Goal: Information Seeking & Learning: Stay updated

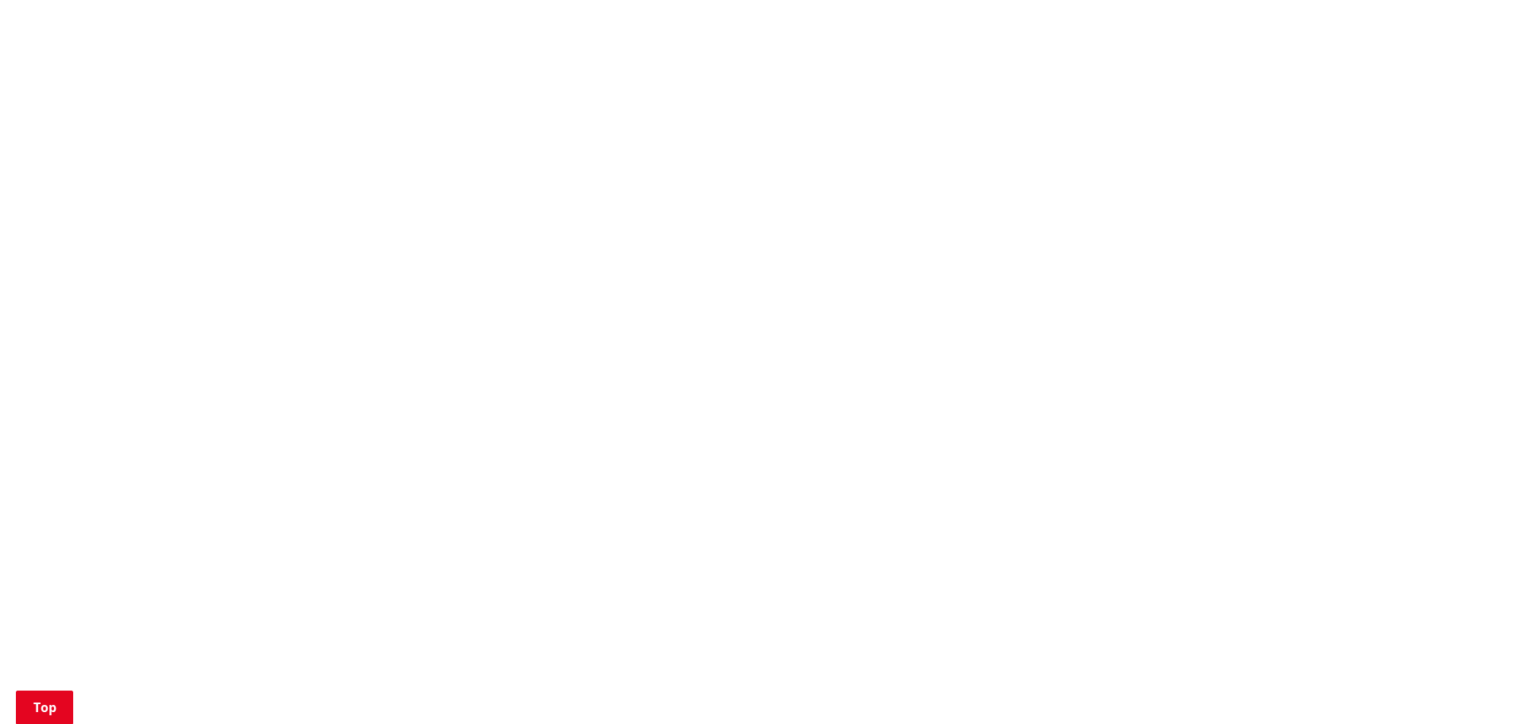
scroll to position [1352, 0]
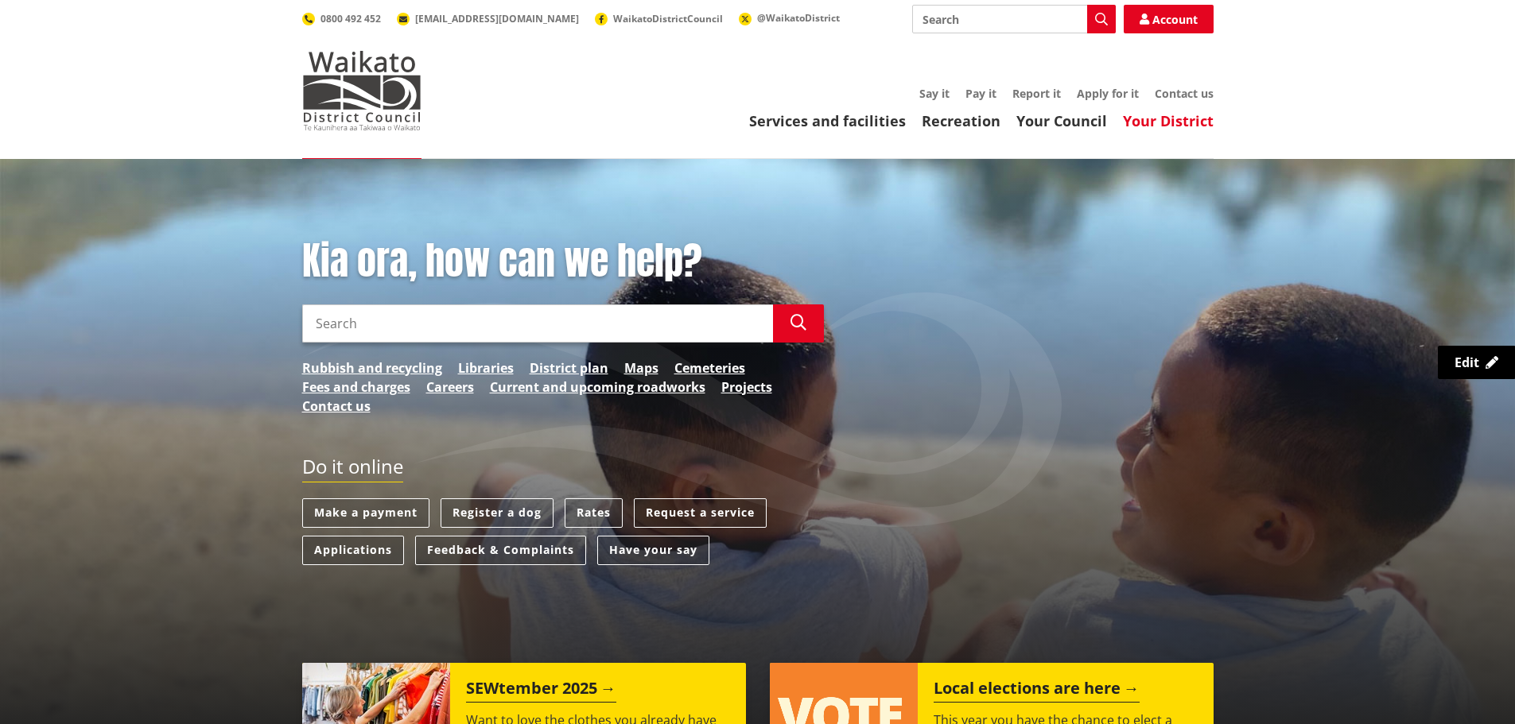
click at [1159, 113] on link "Your District" at bounding box center [1168, 120] width 91 height 19
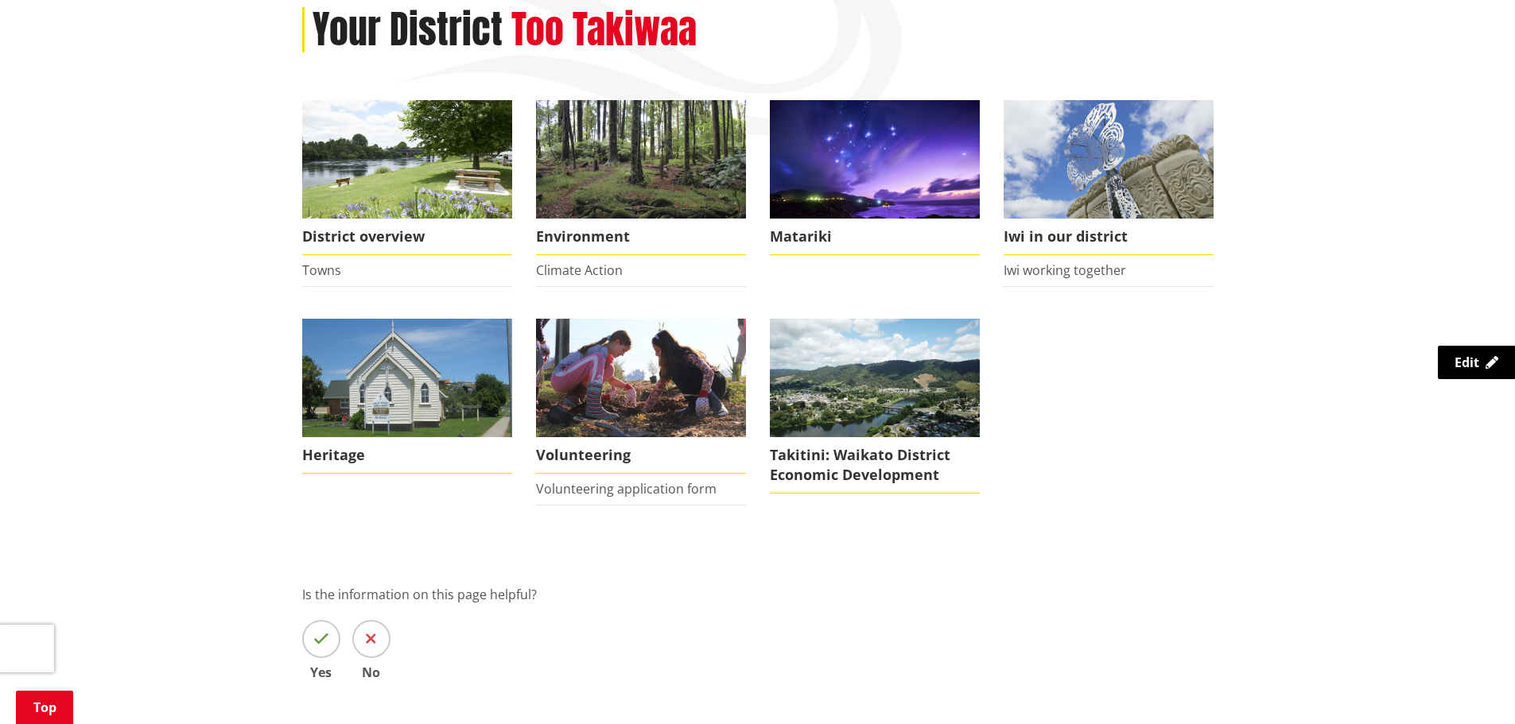
scroll to position [239, 0]
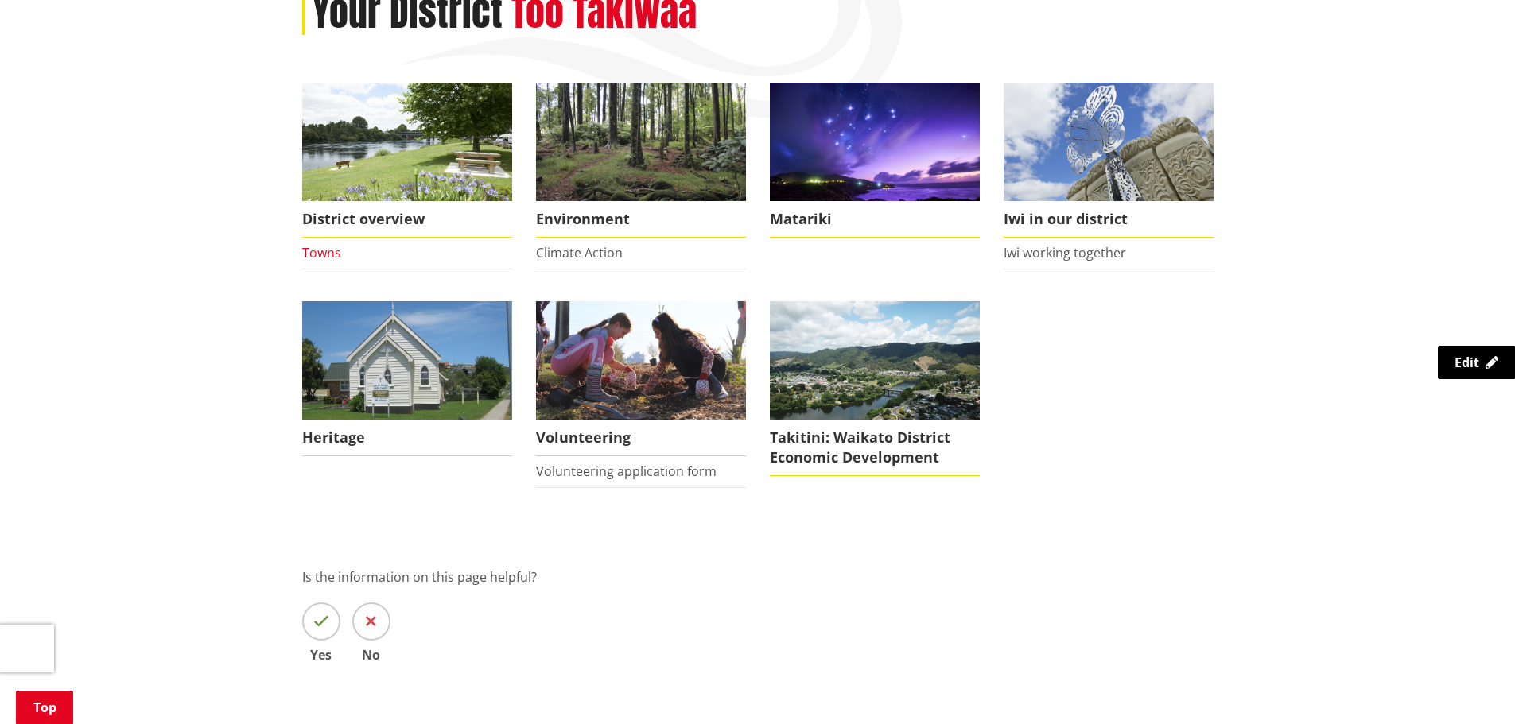
click at [312, 253] on link "Towns" at bounding box center [321, 252] width 39 height 17
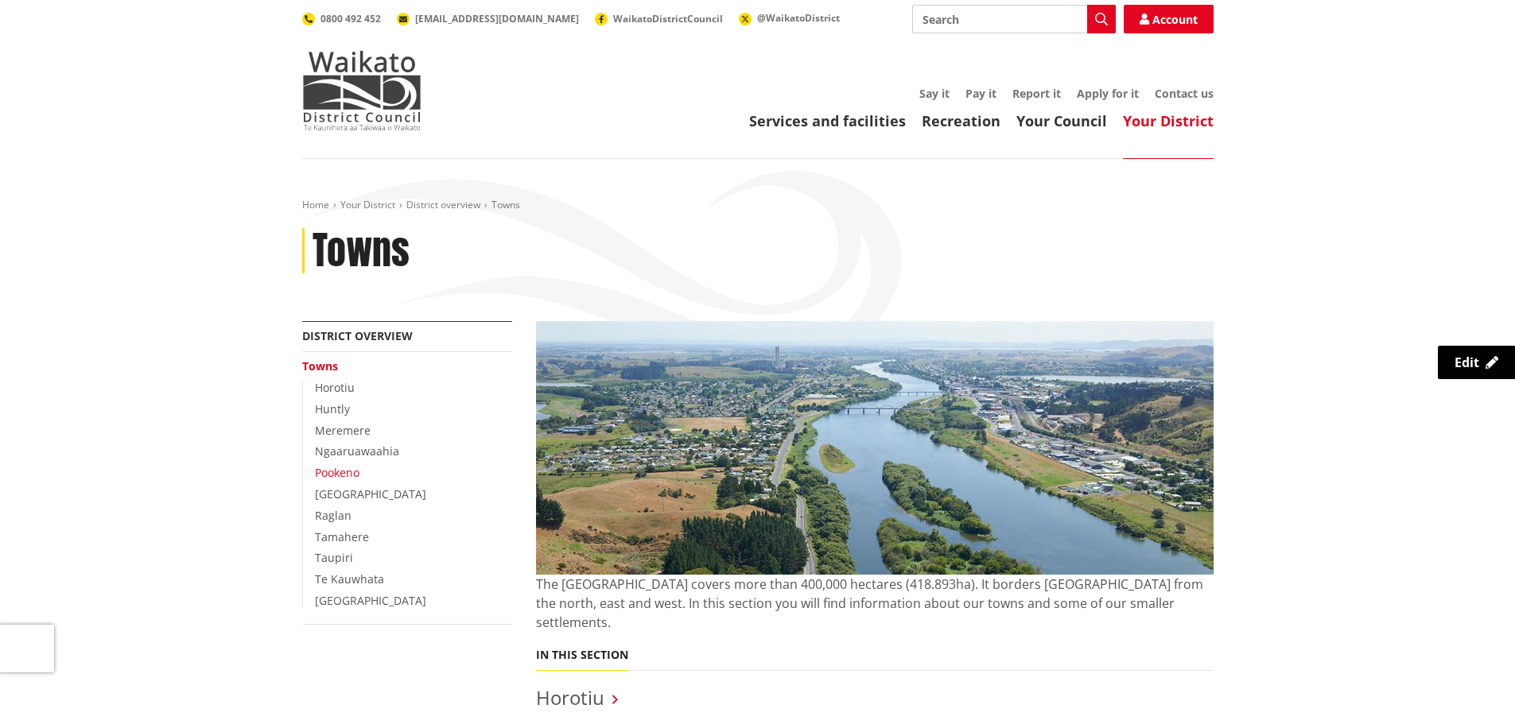
click at [345, 471] on link "Pookeno" at bounding box center [337, 472] width 45 height 15
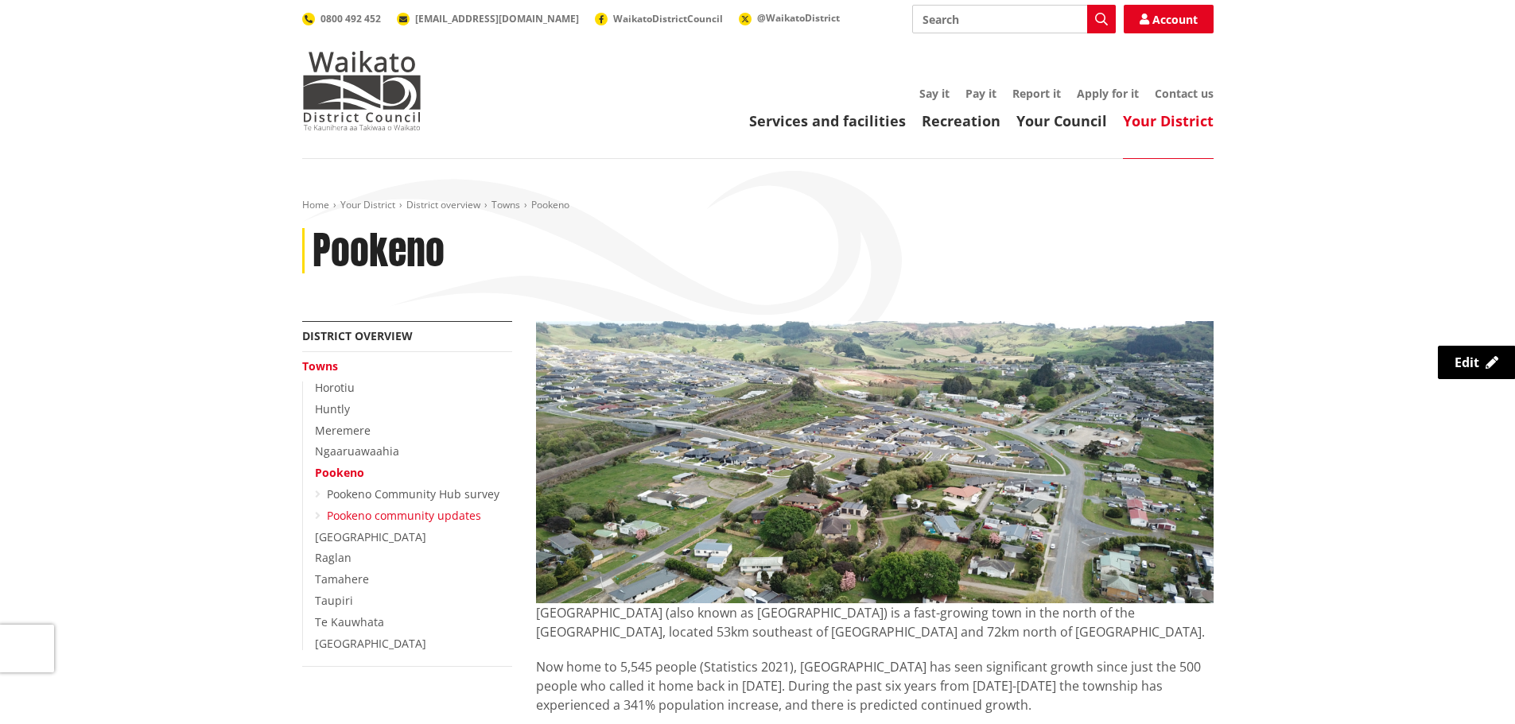
click at [386, 514] on link "Pookeno community updates" at bounding box center [404, 515] width 154 height 15
click at [431, 512] on link "Pookeno community updates" at bounding box center [404, 515] width 154 height 15
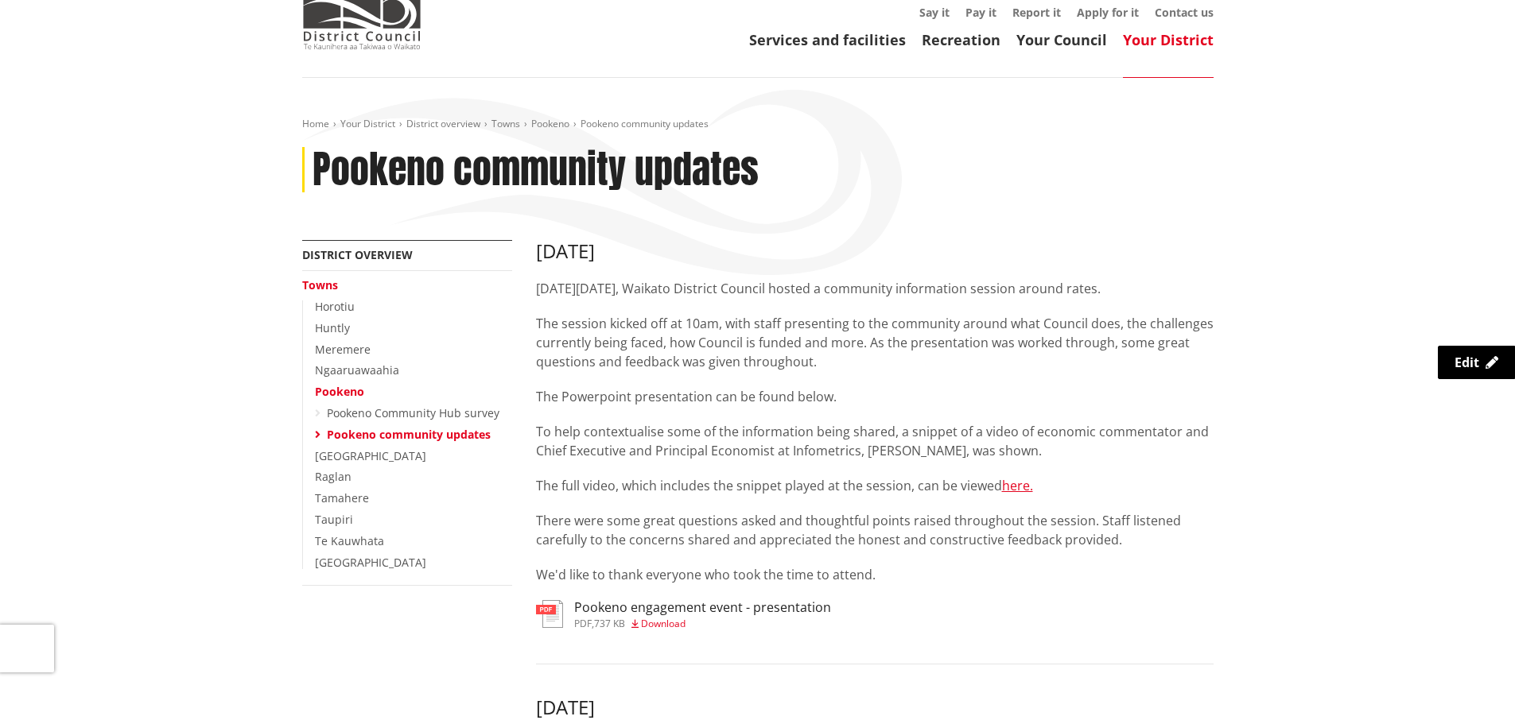
scroll to position [80, 0]
